Goal: Navigation & Orientation: Find specific page/section

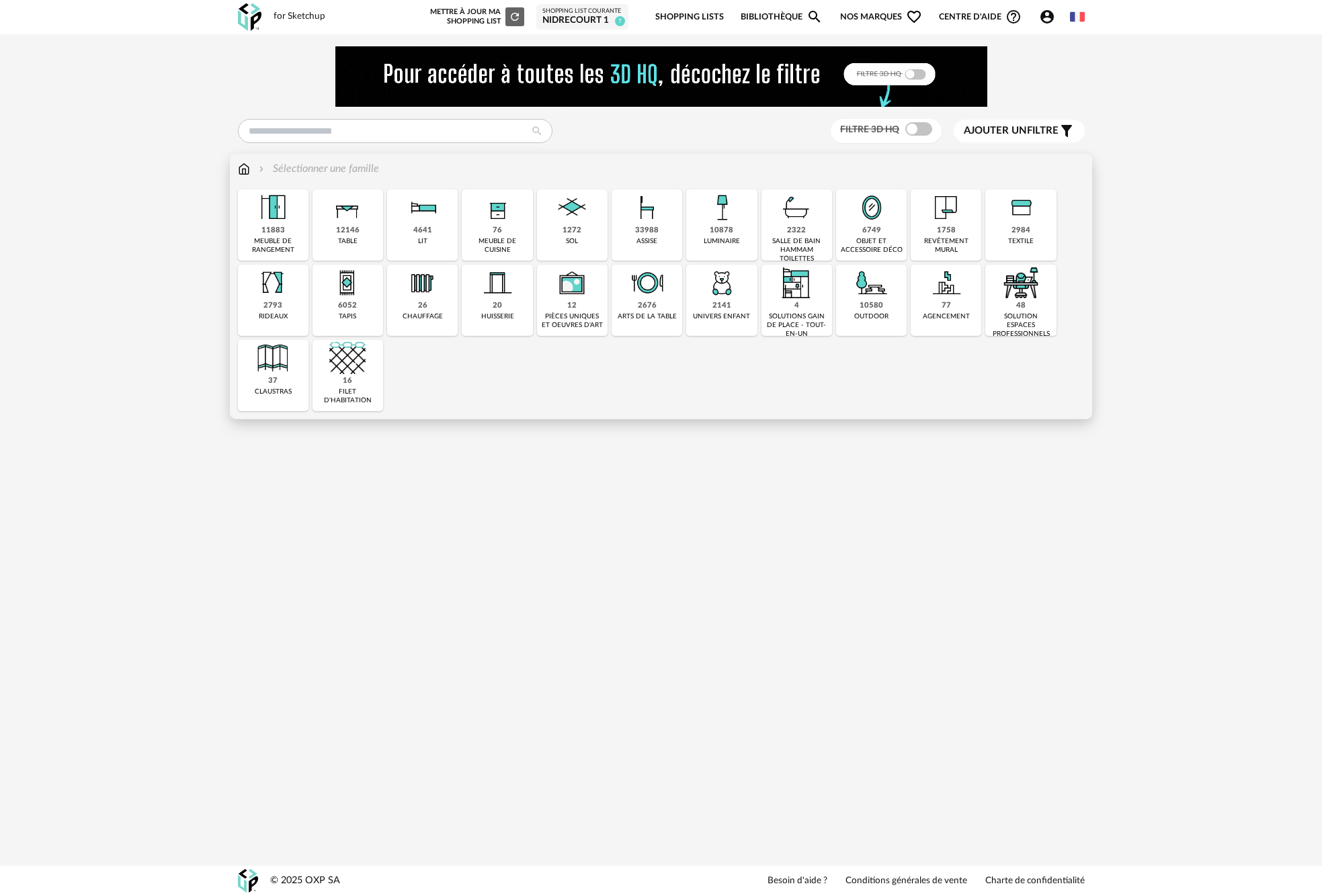
click at [641, 221] on img at bounding box center [647, 207] width 36 height 36
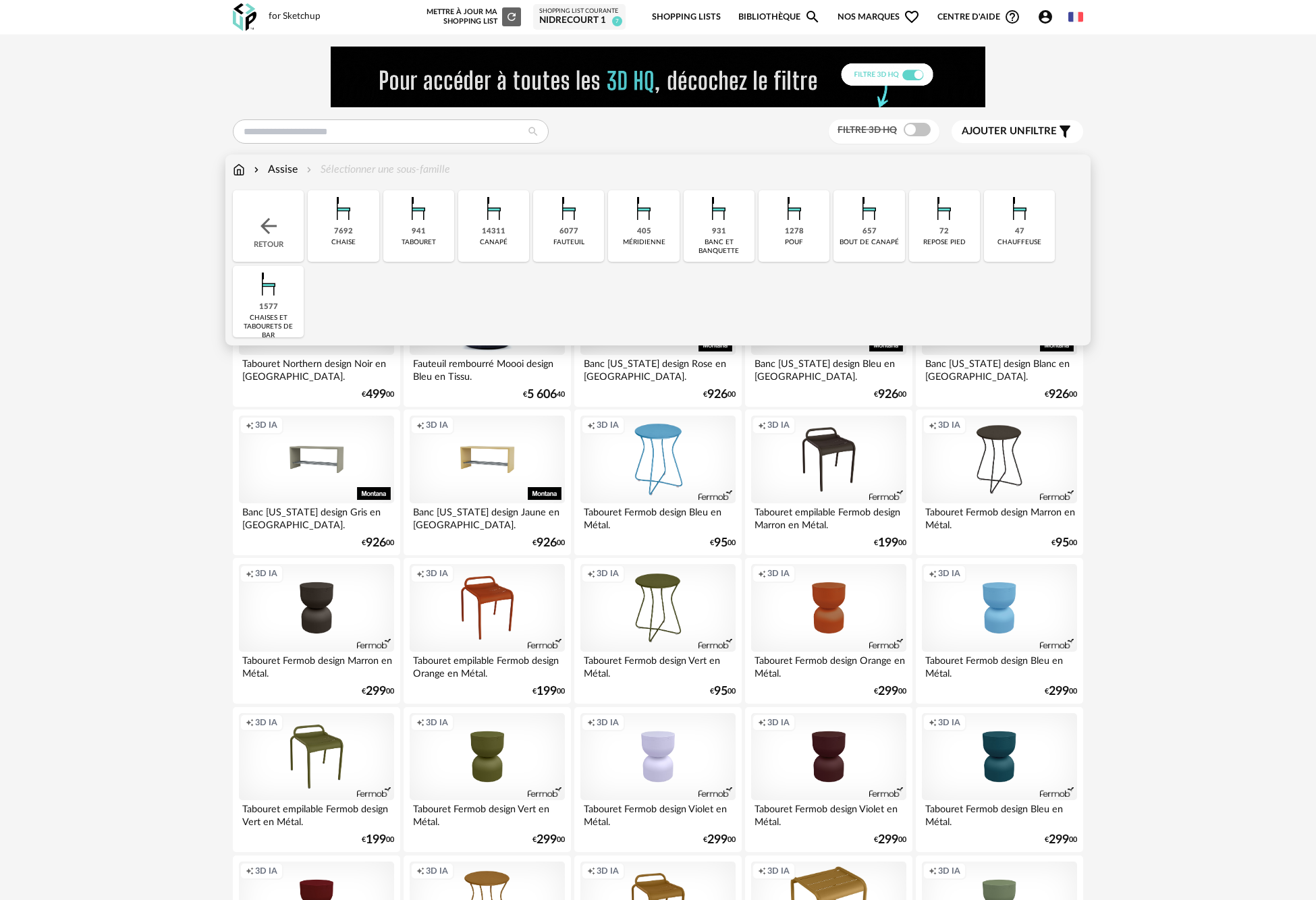
click at [556, 238] on div "6077 [GEOGRAPHIC_DATA]" at bounding box center [568, 225] width 71 height 71
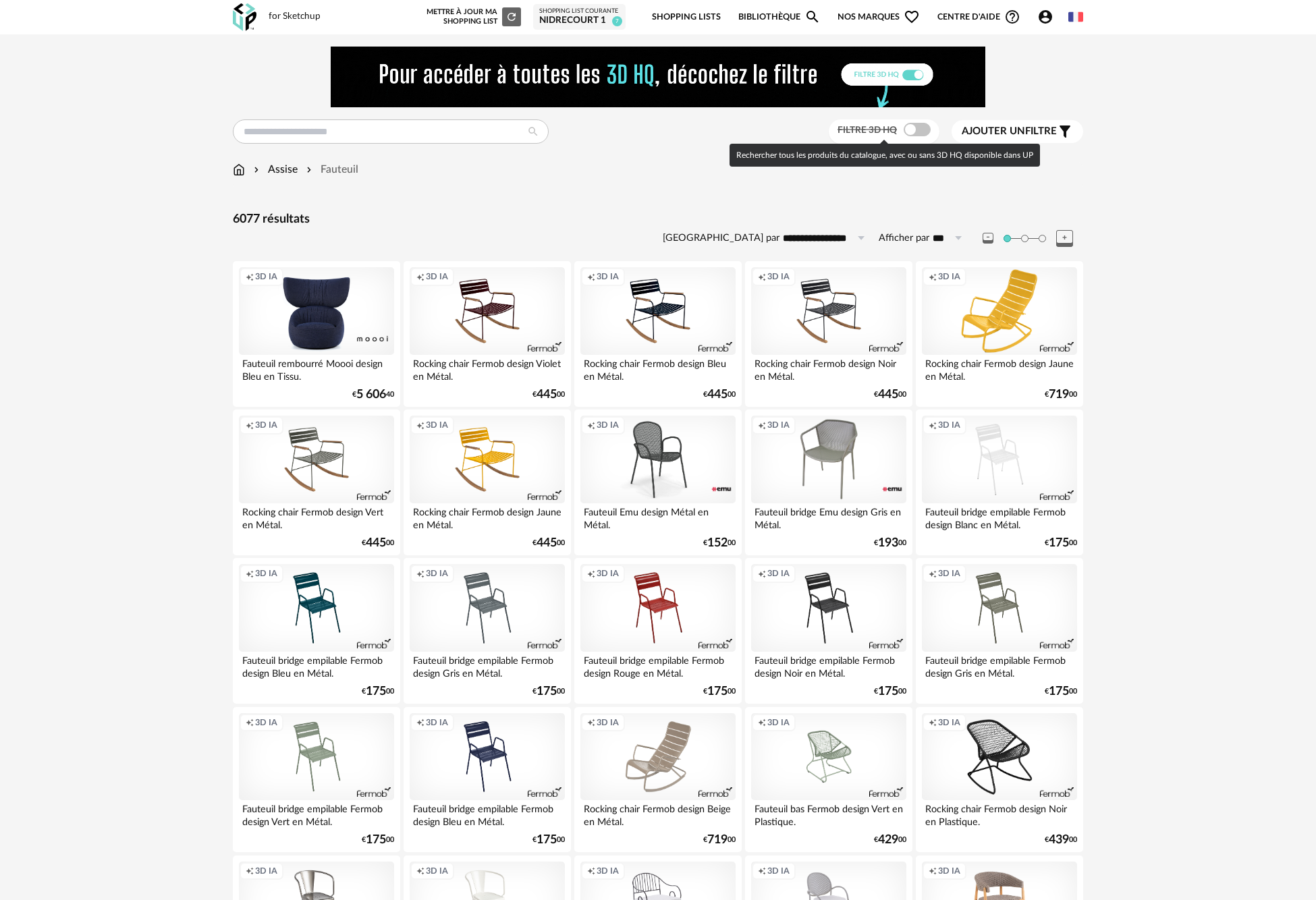
click at [920, 133] on span at bounding box center [917, 129] width 27 height 14
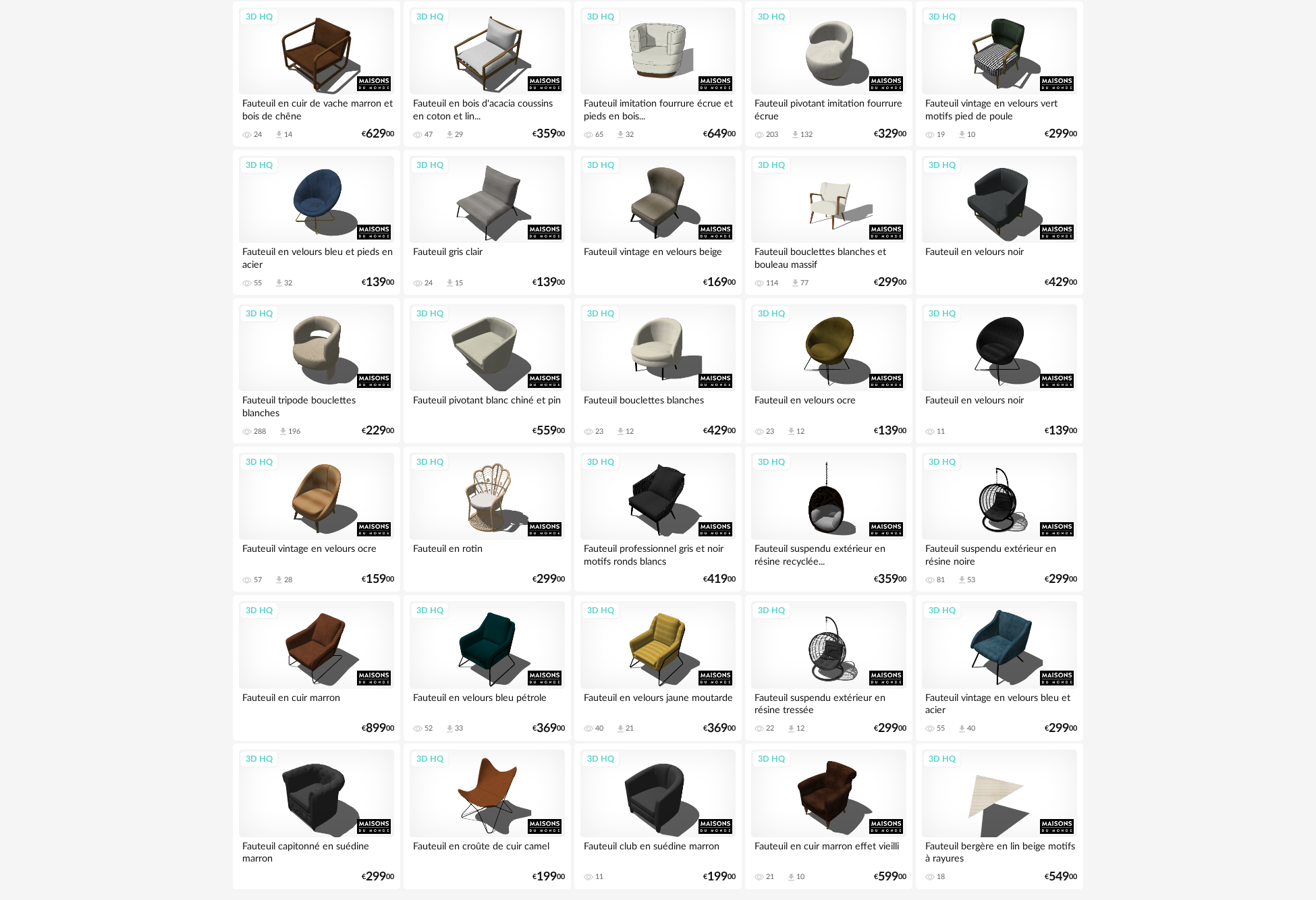
scroll to position [2420, 0]
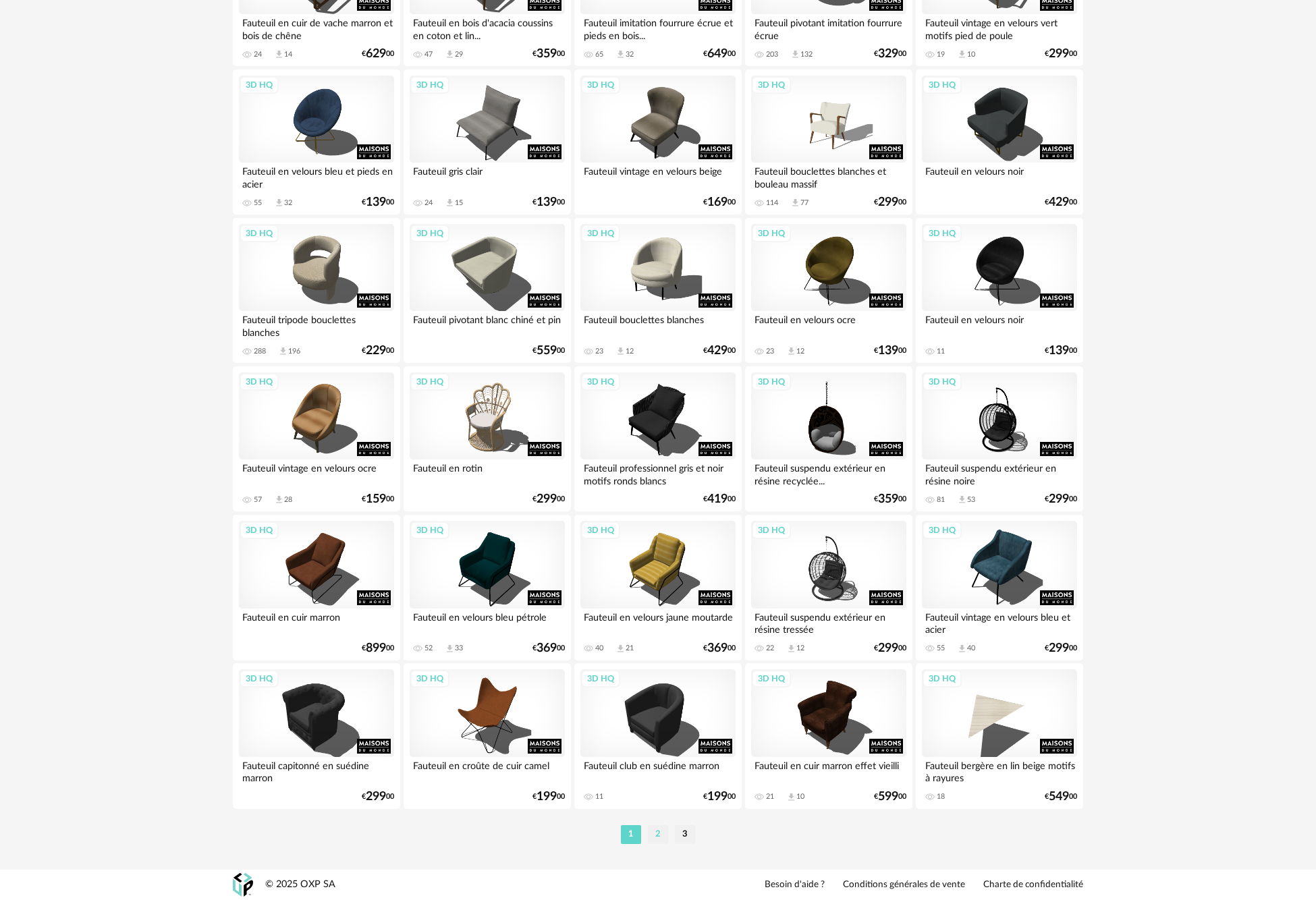
click at [663, 841] on li "2" at bounding box center [658, 834] width 20 height 19
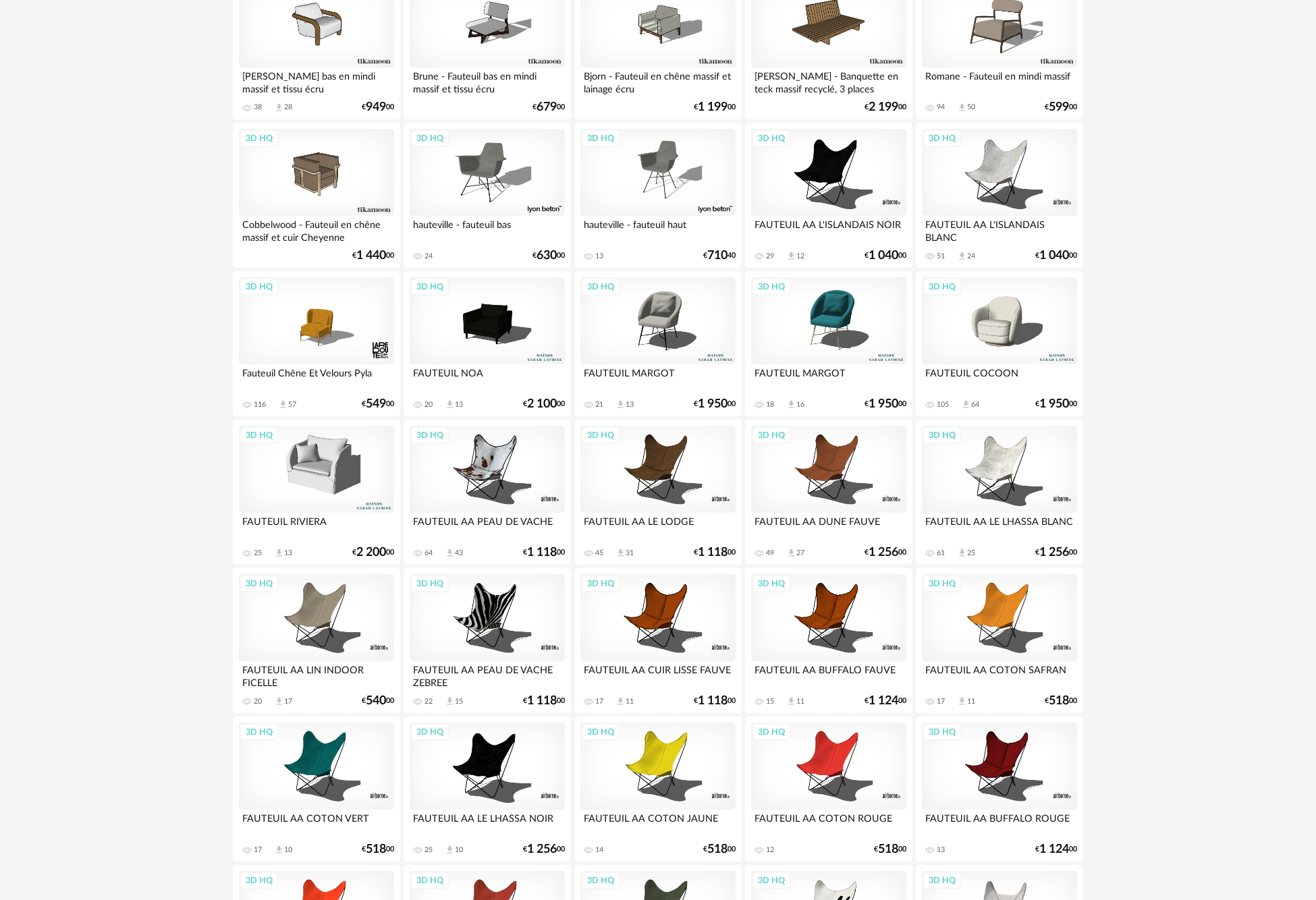
scroll to position [2420, 0]
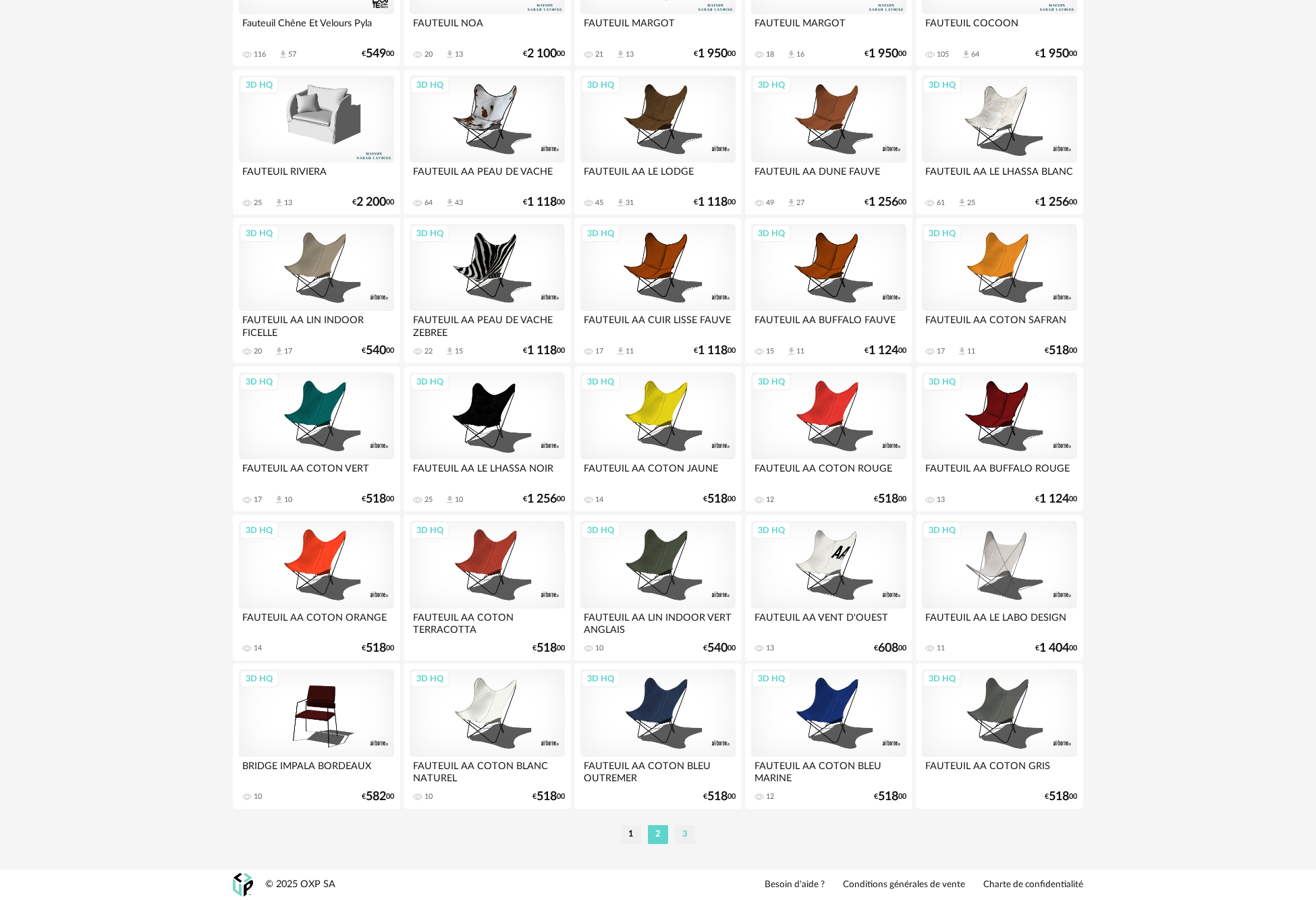
click at [685, 832] on li "3" at bounding box center [685, 834] width 20 height 19
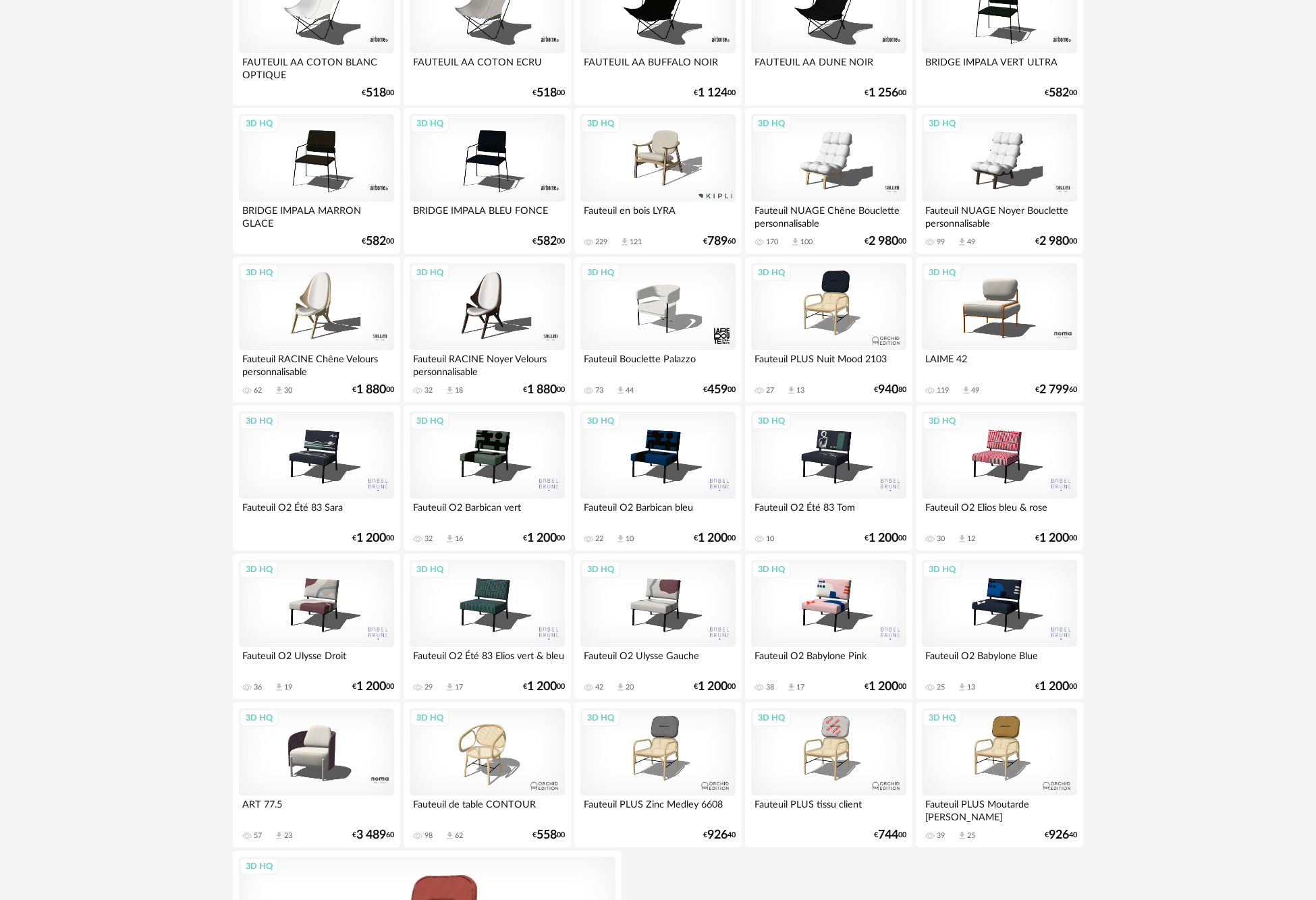
scroll to position [720, 0]
